Goal: Information Seeking & Learning: Learn about a topic

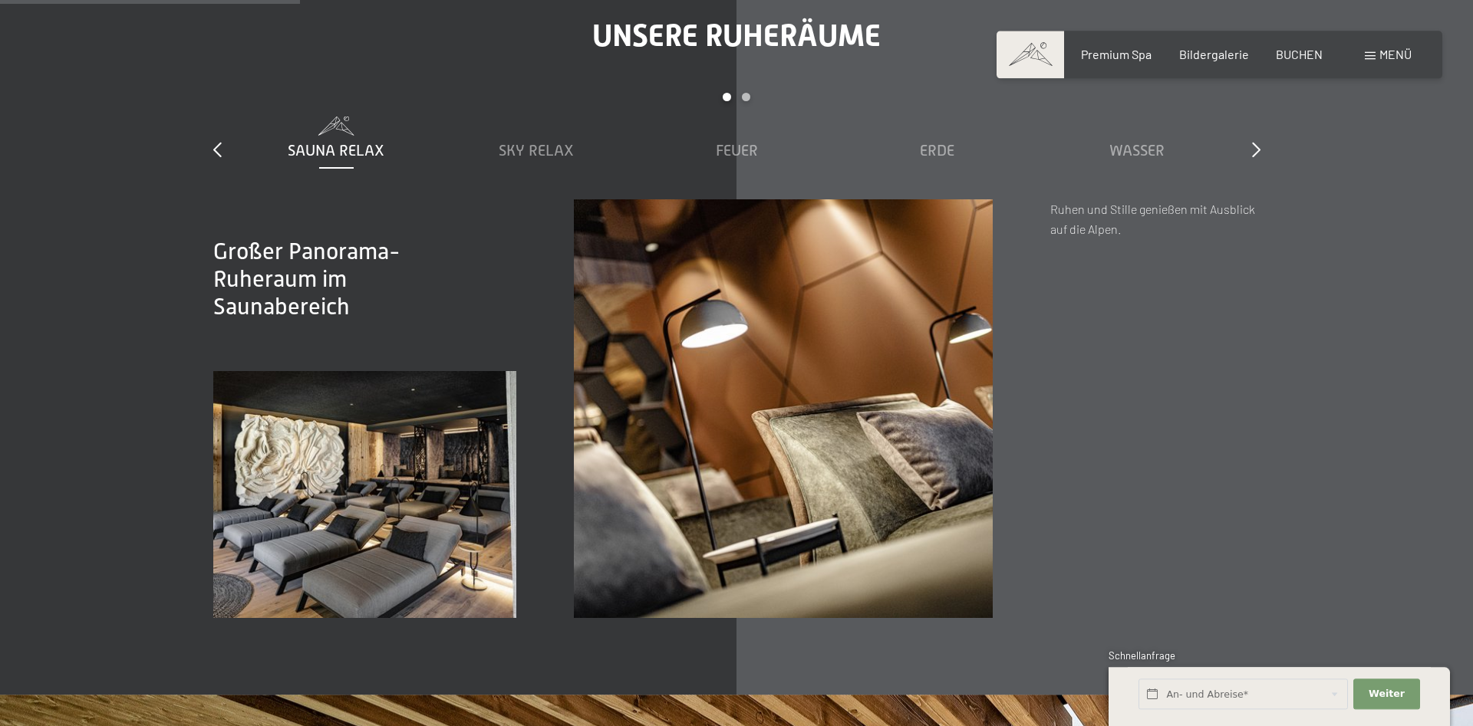
scroll to position [2269, 0]
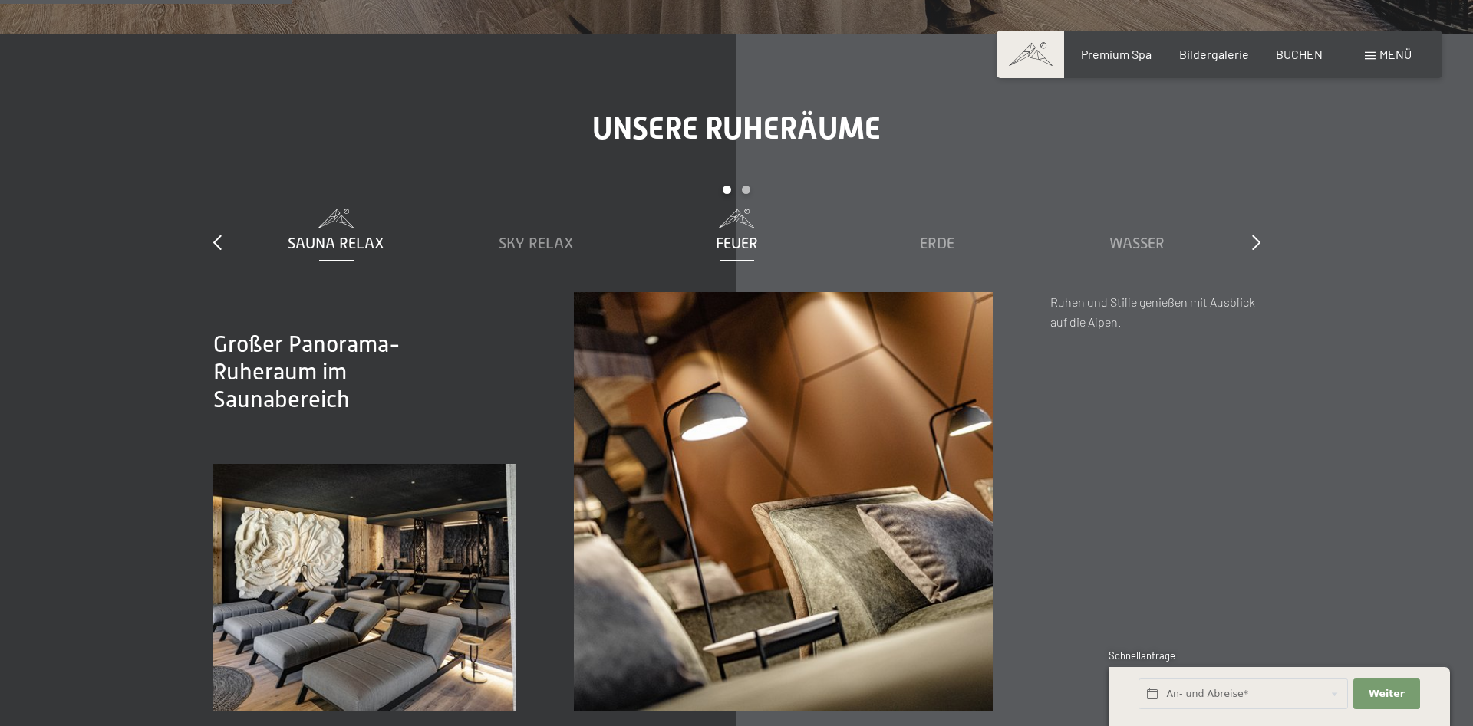
drag, startPoint x: 546, startPoint y: 232, endPoint x: 691, endPoint y: 226, distance: 145.1
click at [546, 232] on div "Sky Relax" at bounding box center [536, 231] width 185 height 44
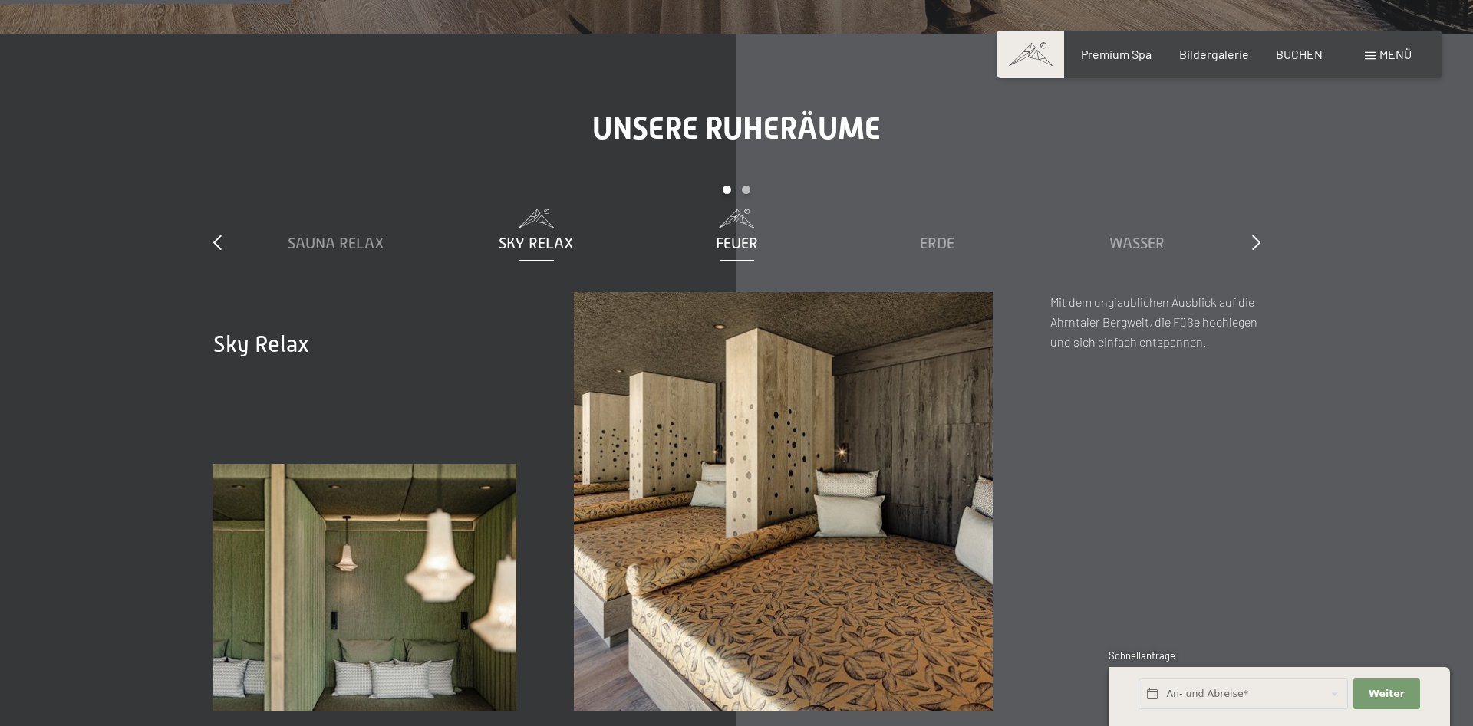
click at [730, 233] on div "Feuer" at bounding box center [736, 231] width 185 height 44
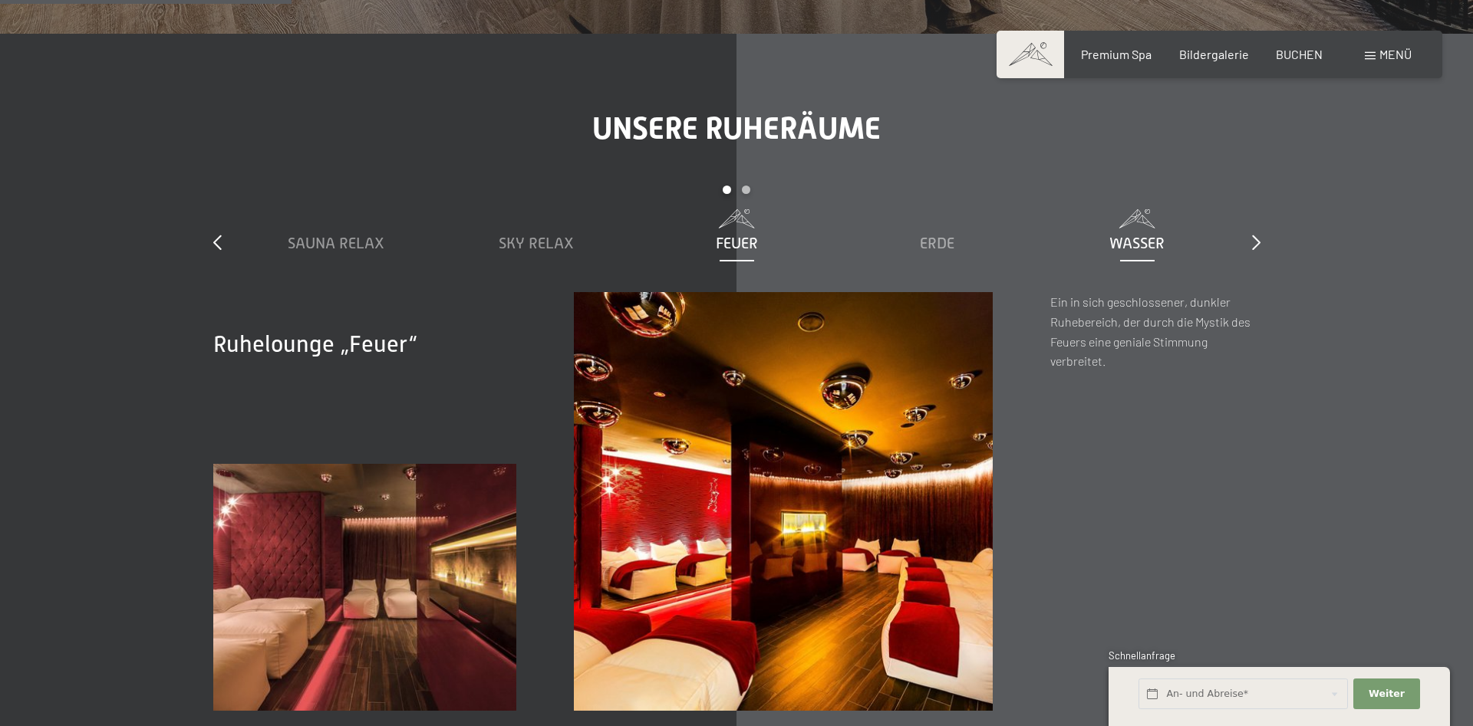
drag, startPoint x: 908, startPoint y: 236, endPoint x: 1074, endPoint y: 235, distance: 165.7
click at [912, 236] on div "Erde" at bounding box center [937, 242] width 185 height 21
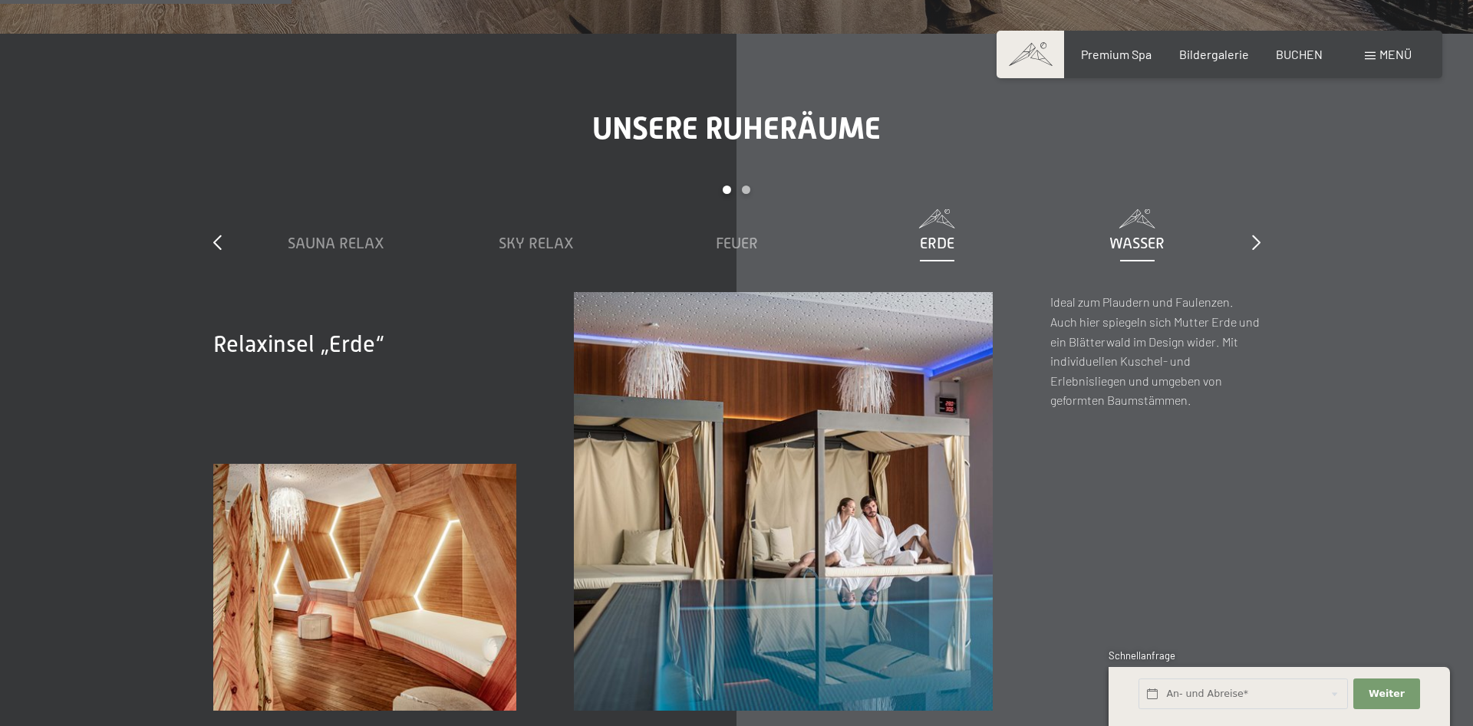
drag, startPoint x: 1155, startPoint y: 232, endPoint x: 1247, endPoint y: 231, distance: 92.1
click at [1157, 232] on div "Wasser" at bounding box center [1137, 231] width 185 height 44
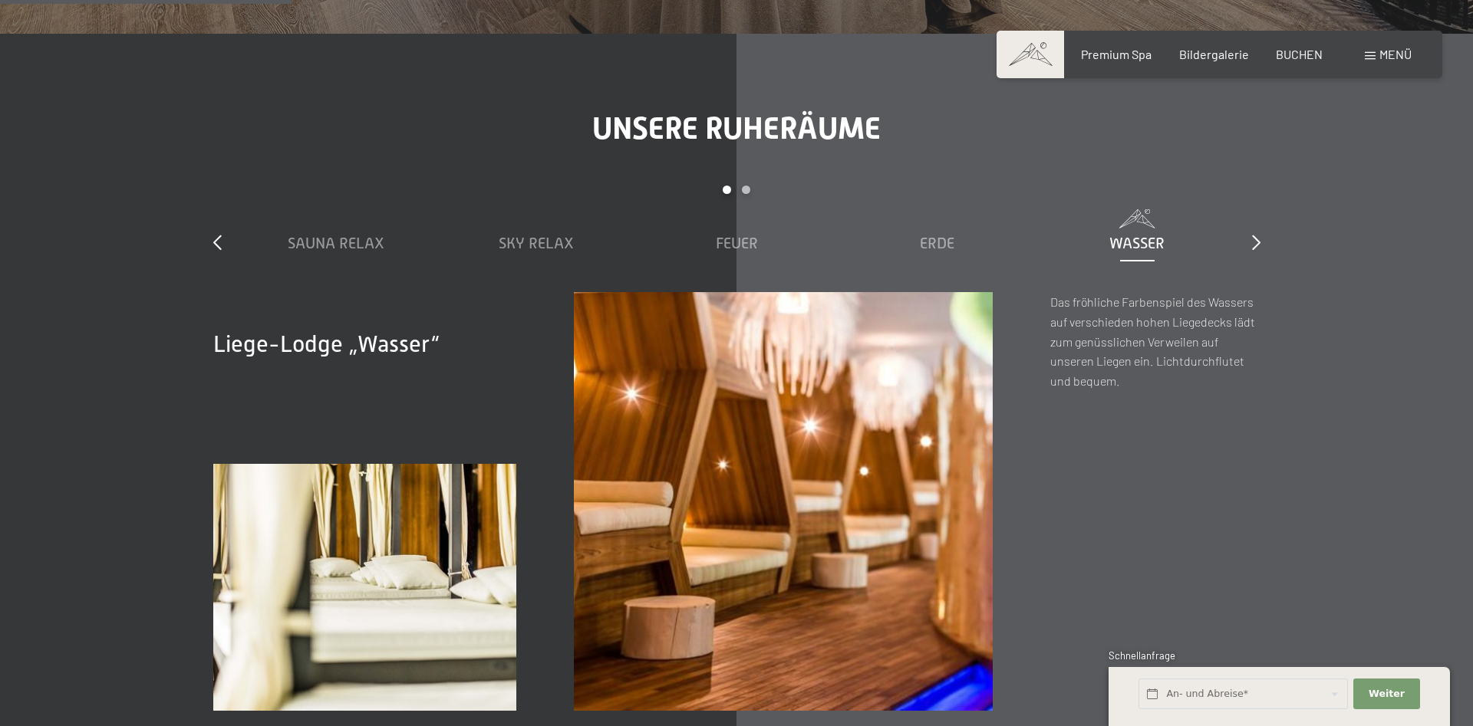
click at [1255, 231] on div "slide 1 to 5 of 7 Sauna Relax Sky Relax Feuer Erde Wasser Luft Wolke 7" at bounding box center [736, 239] width 1047 height 107
click at [1253, 244] on icon at bounding box center [1256, 242] width 8 height 15
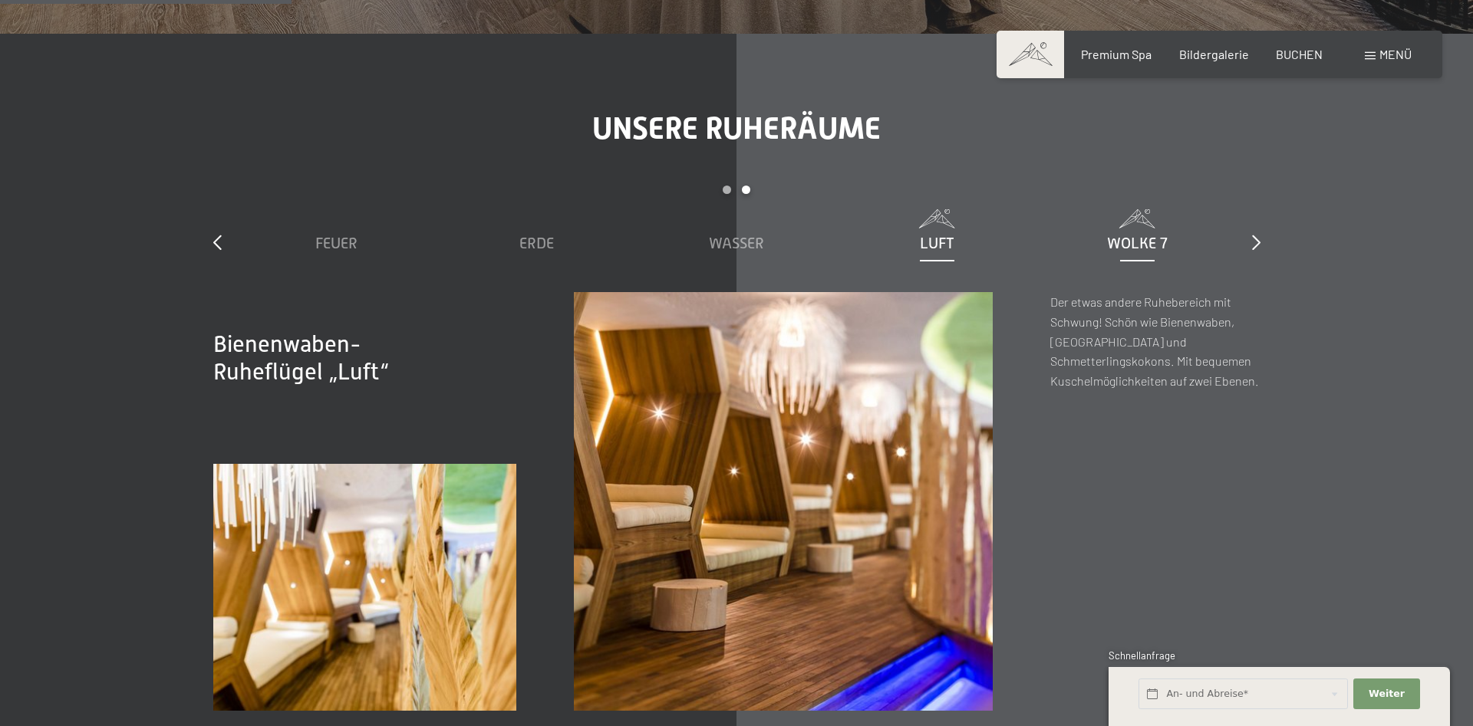
click at [1097, 236] on div "Wolke 7" at bounding box center [1137, 242] width 185 height 21
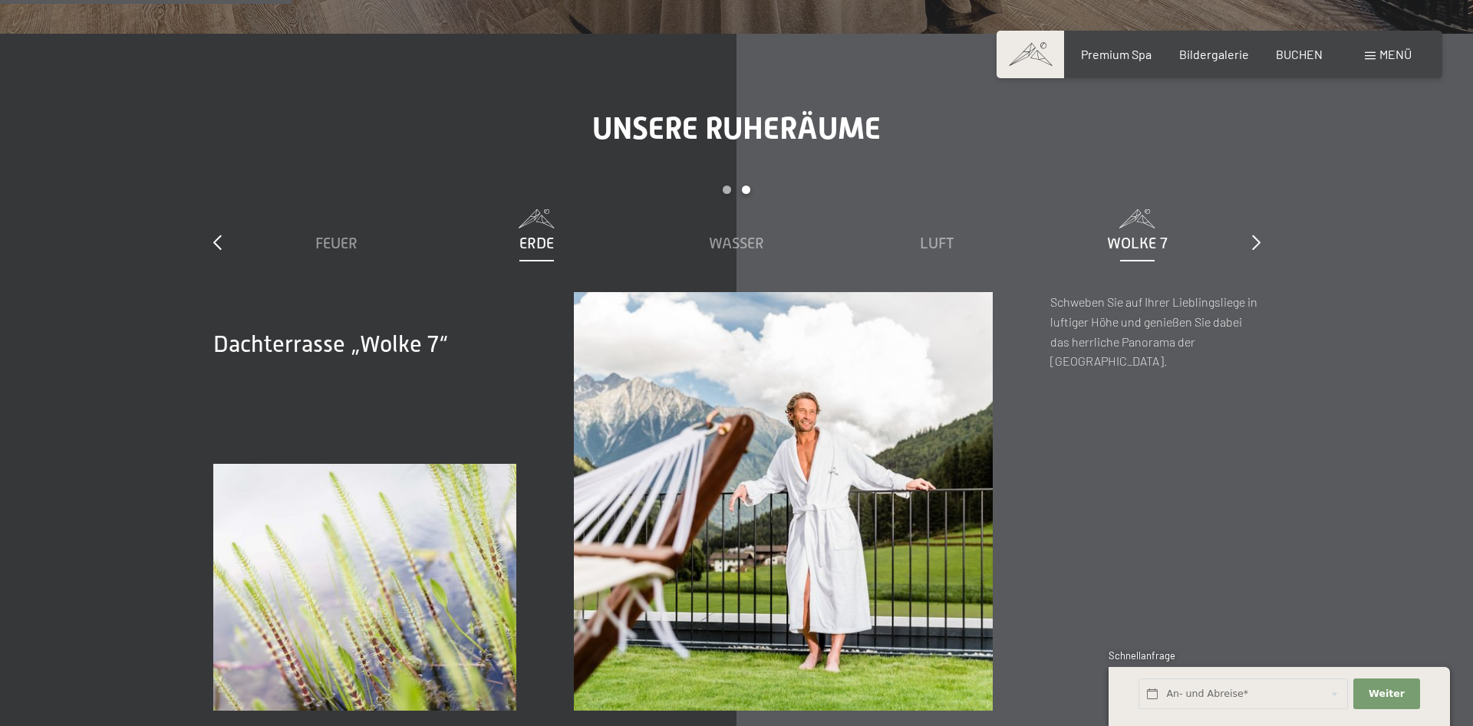
click at [559, 219] on span at bounding box center [536, 218] width 185 height 19
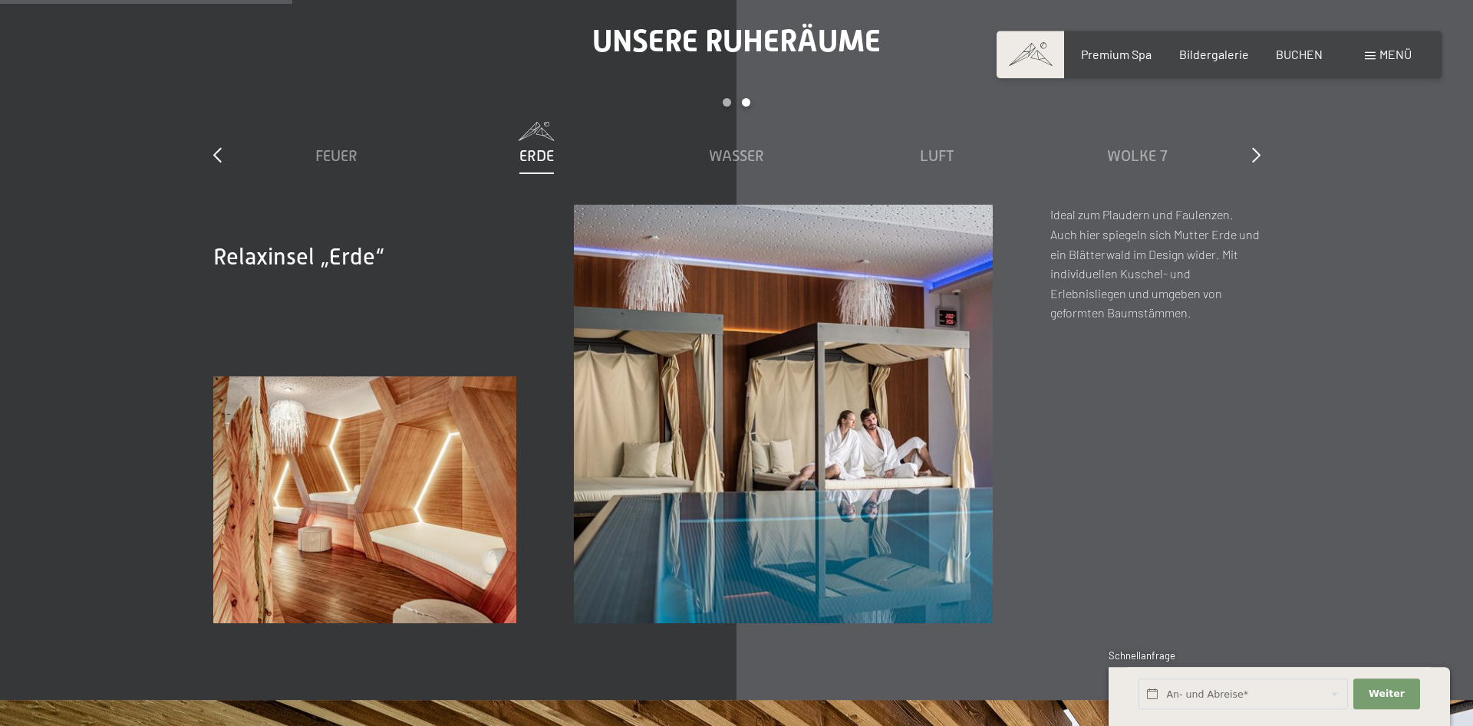
scroll to position [2426, 0]
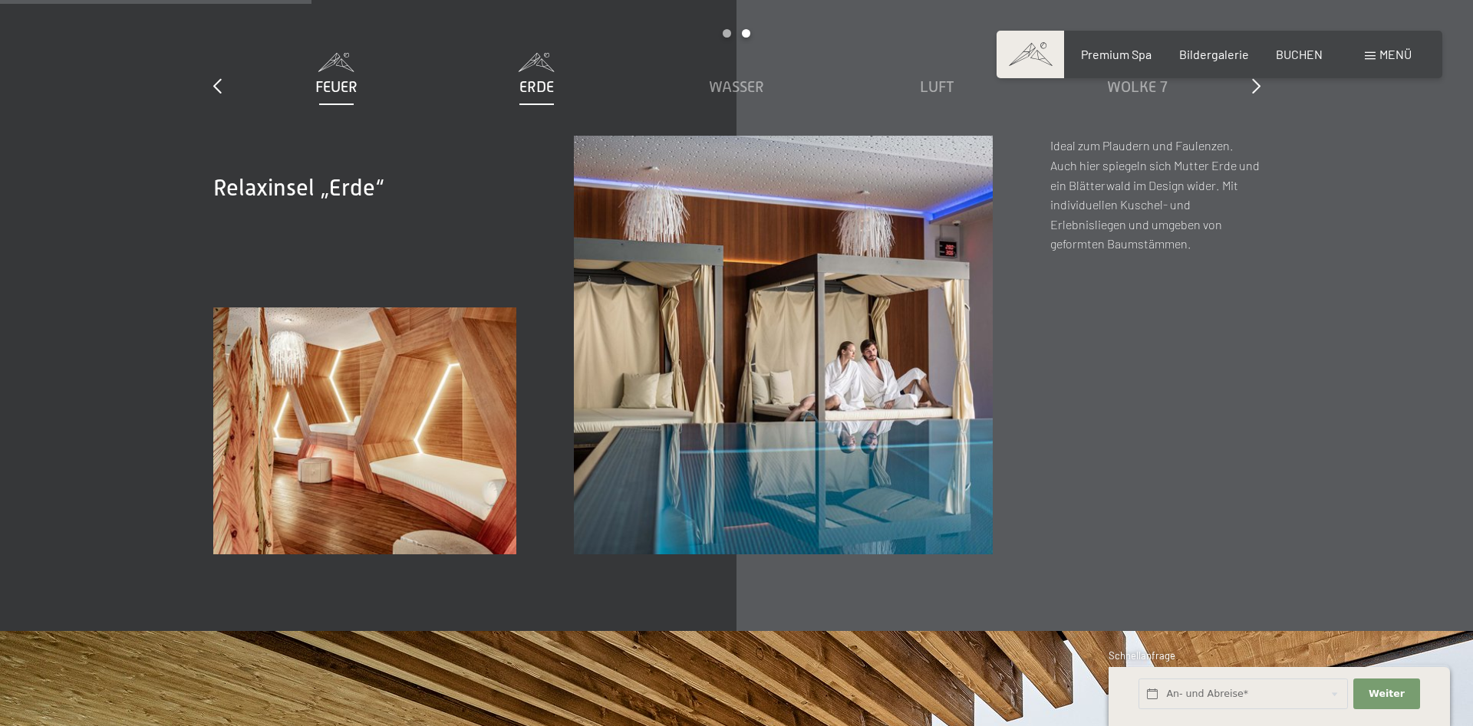
drag, startPoint x: 376, startPoint y: 86, endPoint x: 364, endPoint y: 83, distance: 11.9
click at [375, 85] on div "Feuer" at bounding box center [336, 86] width 185 height 21
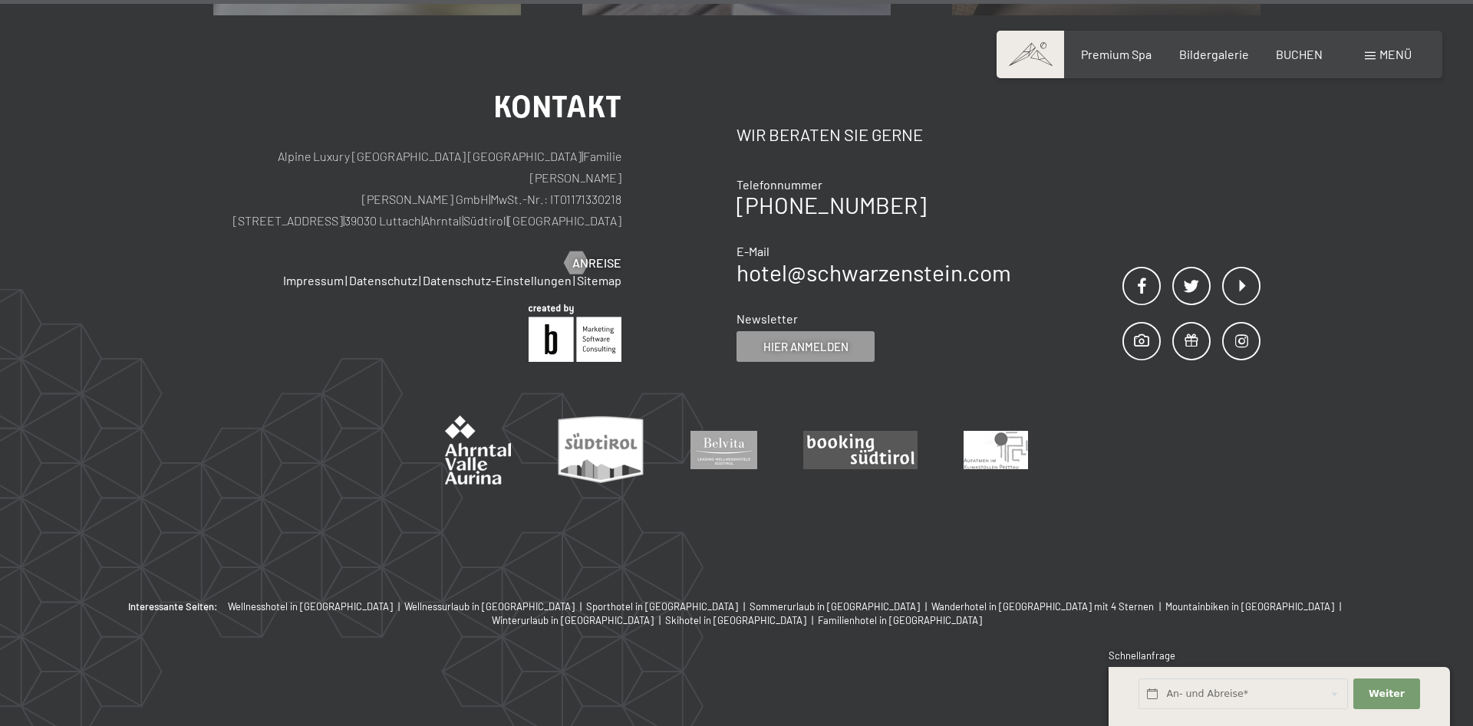
scroll to position [9597, 0]
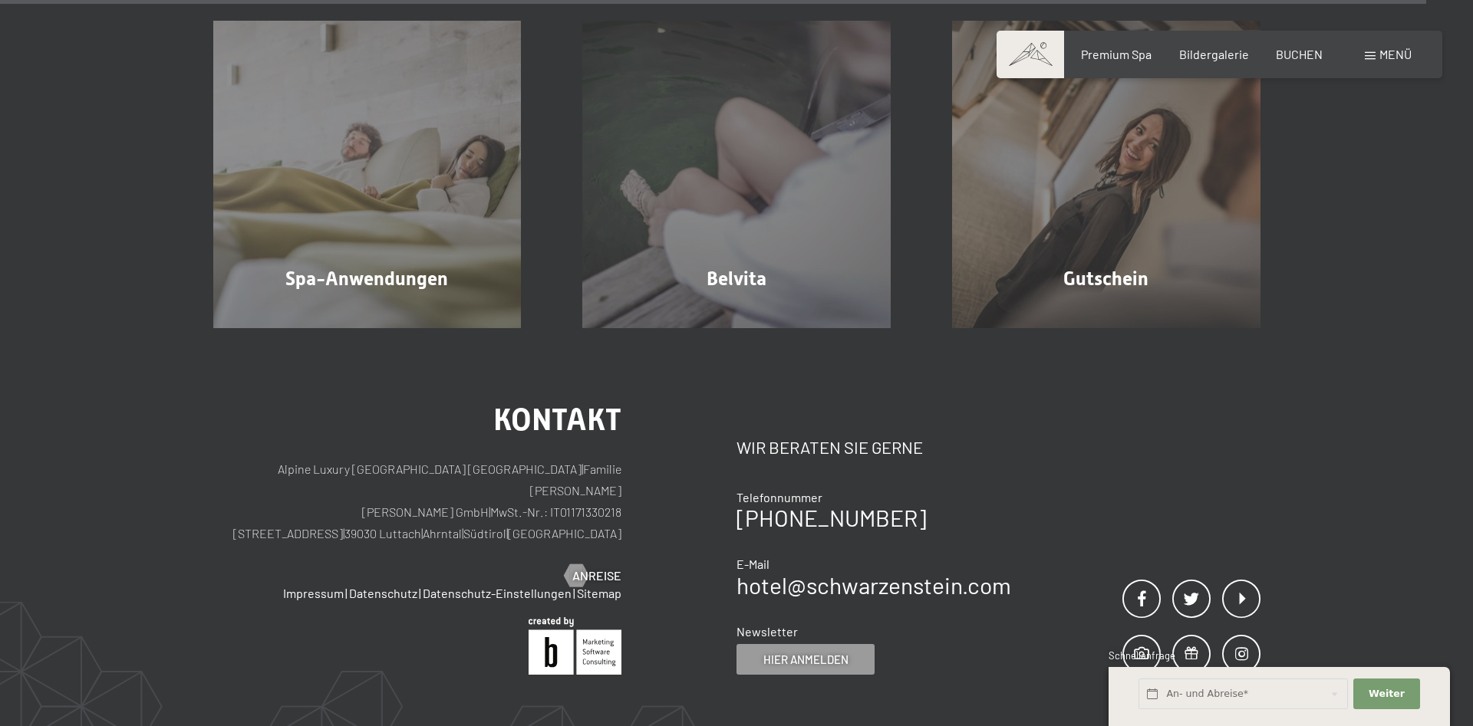
click at [467, 509] on p "Alpine Luxury [GEOGRAPHIC_DATA] SCHWARZENSTEIN | Familie [PERSON_NAME] [PERSON_…" at bounding box center [417, 502] width 409 height 86
click at [494, 512] on p "Alpine Luxury [GEOGRAPHIC_DATA] SCHWARZENSTEIN | Familie [PERSON_NAME] [PERSON_…" at bounding box center [417, 502] width 409 height 86
click at [500, 512] on p "Alpine Luxury [GEOGRAPHIC_DATA] SCHWARZENSTEIN | Familie [PERSON_NAME] [PERSON_…" at bounding box center [417, 502] width 409 height 86
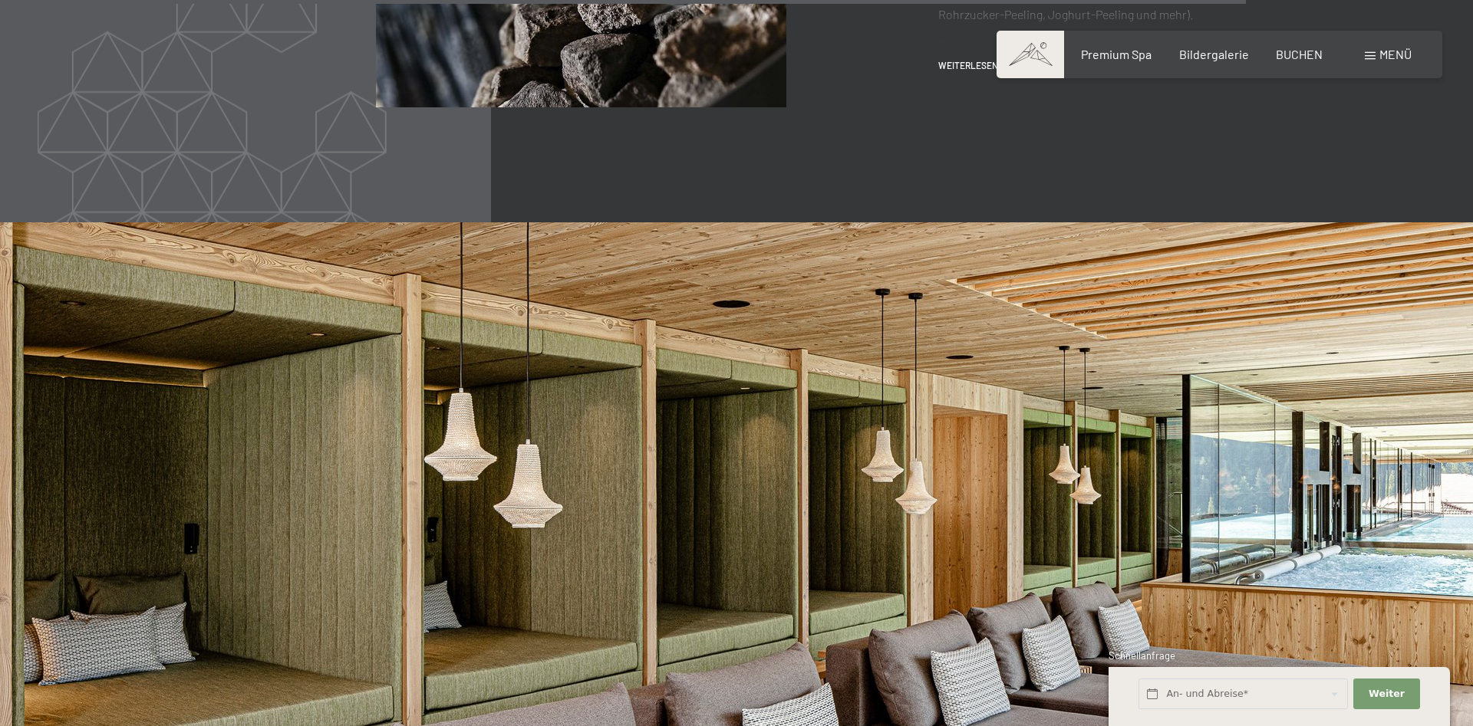
scroll to position [8736, 0]
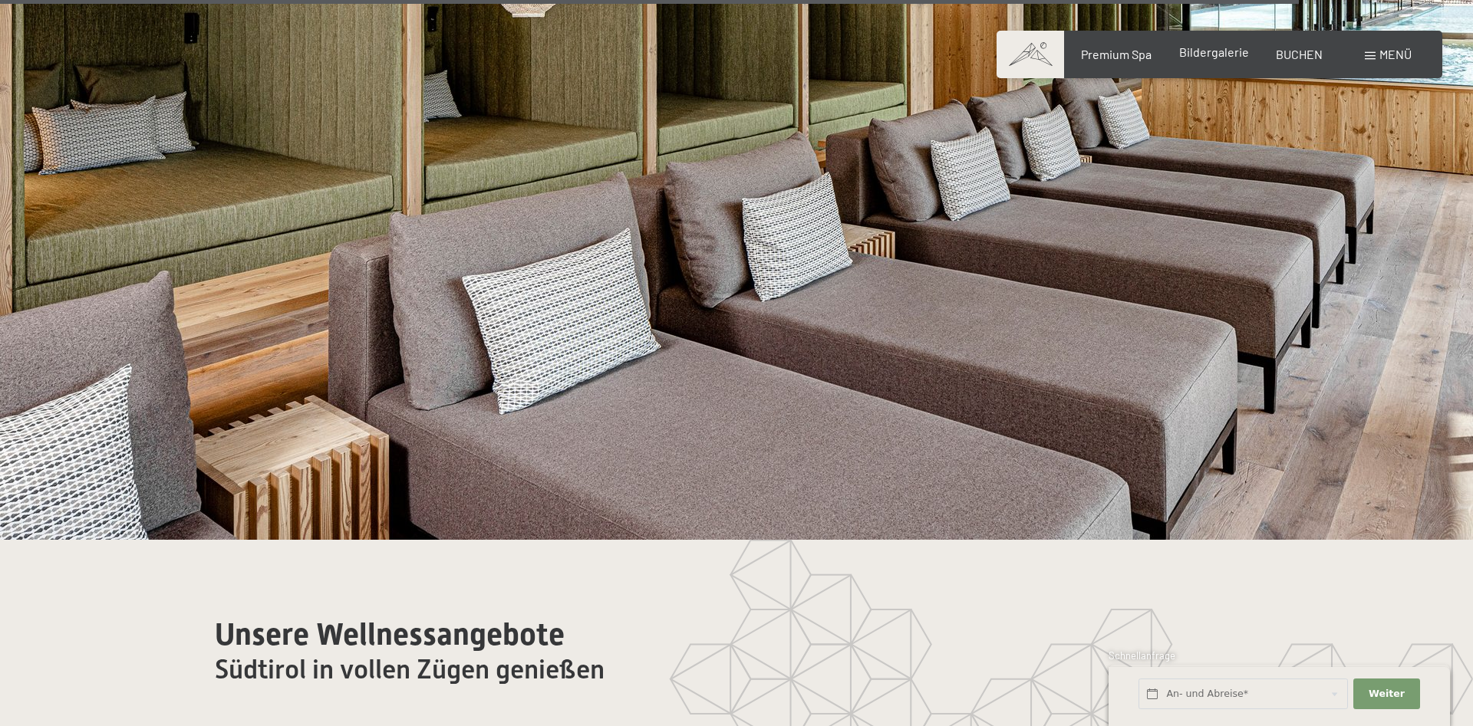
click at [1212, 54] on span "Bildergalerie" at bounding box center [1214, 51] width 70 height 15
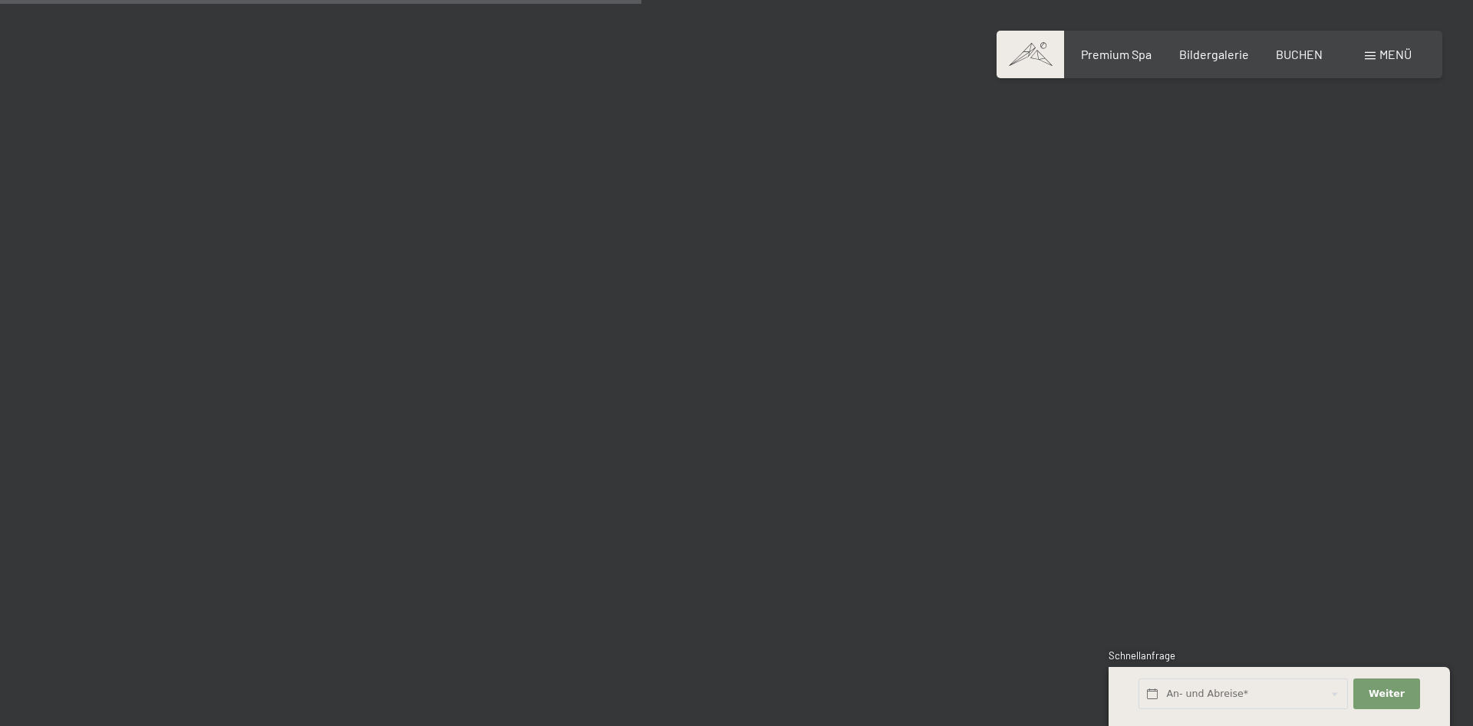
scroll to position [8685, 0]
